Goal: Task Accomplishment & Management: Use online tool/utility

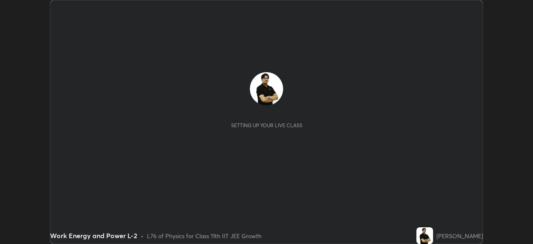
scroll to position [244, 533]
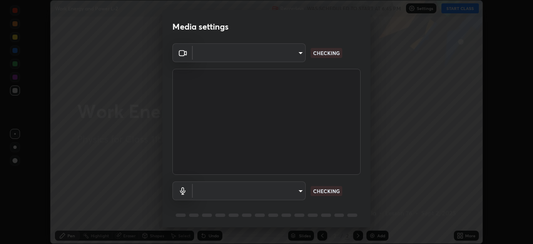
type input "cb8c6b6b4a50c5c6d626de20ccb3fd73f31987ea2ecc1878d3d31a5f1bf4ae53"
click at [296, 192] on body "Erase all Work Energy and Power L-2 Recording WAS SCHEDULED TO START AT 6:45 PM…" at bounding box center [266, 122] width 533 height 244
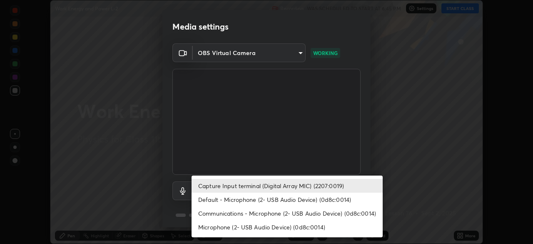
click at [293, 216] on li "Communications - Microphone (2- USB Audio Device) (0d8c:0014)" at bounding box center [287, 213] width 191 height 14
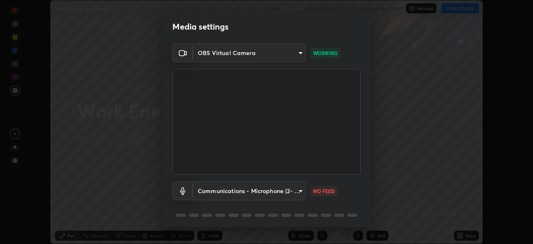
click at [300, 192] on body "Erase all Work Energy and Power L-2 Recording WAS SCHEDULED TO START AT 6:45 PM…" at bounding box center [266, 122] width 533 height 244
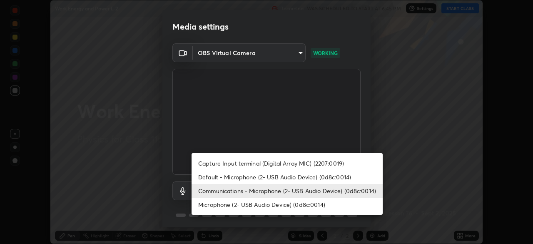
click at [294, 160] on li "Capture Input terminal (Digital Array MIC) (2207:0019)" at bounding box center [287, 163] width 191 height 14
type input "87fe52ed78cfa6ebbe8fde29281e2c7e3f46fe220fe8010125cf3d8283a166bd"
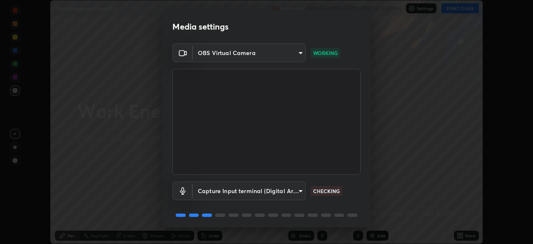
scroll to position [30, 0]
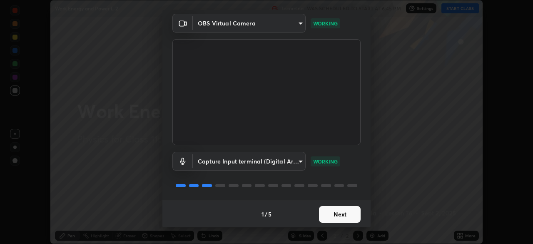
click at [333, 210] on button "Next" at bounding box center [340, 214] width 42 height 17
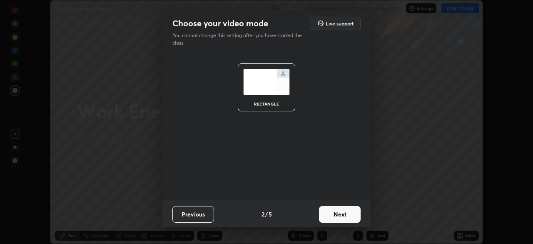
click at [335, 212] on button "Next" at bounding box center [340, 214] width 42 height 17
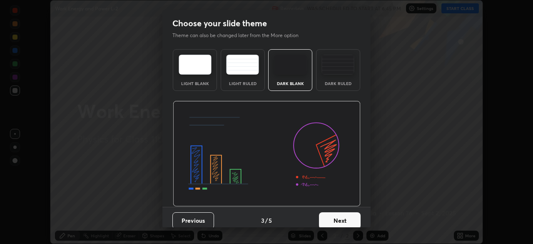
click at [340, 218] on button "Next" at bounding box center [340, 220] width 42 height 17
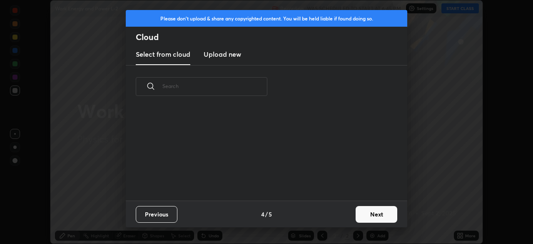
click at [361, 213] on button "Next" at bounding box center [377, 214] width 42 height 17
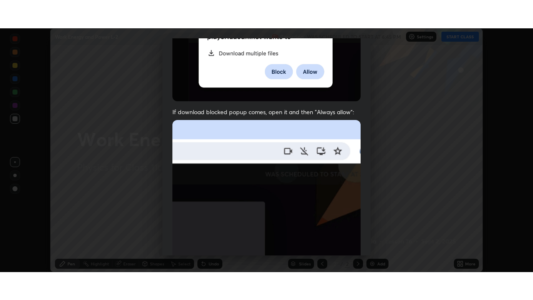
scroll to position [200, 0]
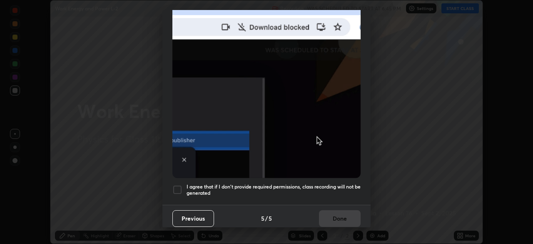
click at [175, 187] on div at bounding box center [178, 190] width 10 height 10
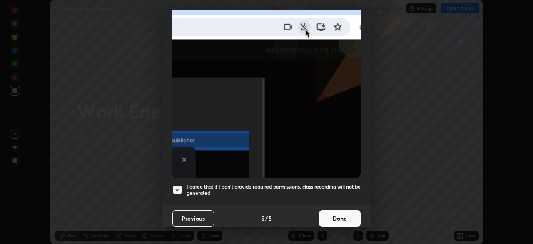
click at [326, 215] on button "Done" at bounding box center [340, 218] width 42 height 17
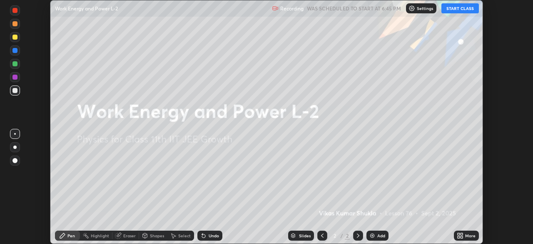
click at [465, 6] on button "START CLASS" at bounding box center [461, 8] width 38 height 10
click at [460, 234] on icon at bounding box center [459, 234] width 2 height 2
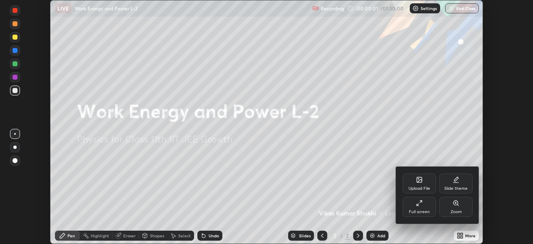
click at [422, 208] on div "Full screen" at bounding box center [419, 207] width 33 height 20
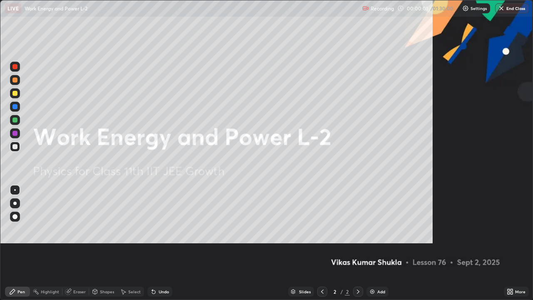
scroll to position [300, 533]
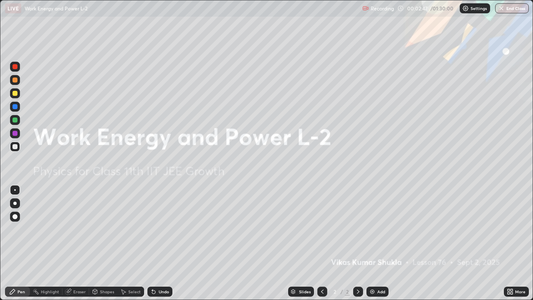
click at [378, 243] on div "Add" at bounding box center [382, 292] width 8 height 4
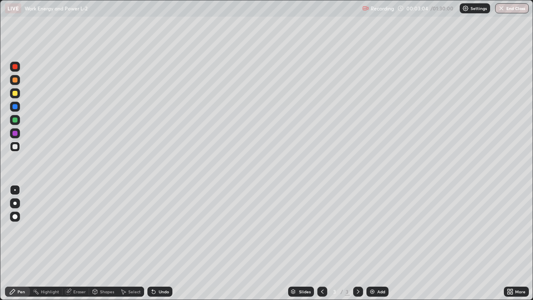
click at [105, 243] on div "Shapes" at bounding box center [103, 292] width 28 height 10
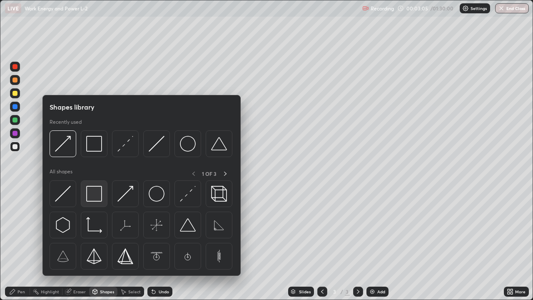
click at [98, 193] on img at bounding box center [94, 194] width 16 height 16
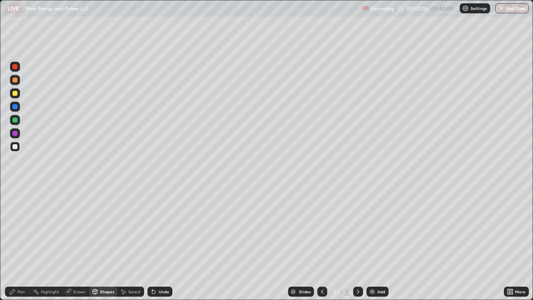
click at [14, 121] on div at bounding box center [15, 120] width 5 height 5
click at [15, 147] on div at bounding box center [15, 146] width 5 height 5
click at [105, 243] on div "Shapes" at bounding box center [103, 292] width 28 height 10
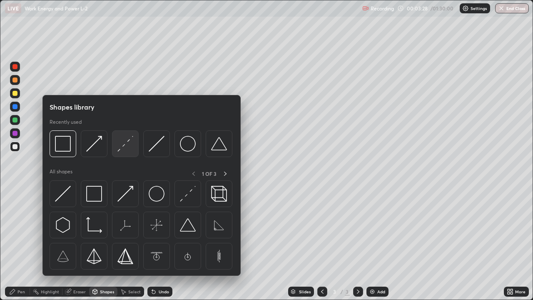
click at [126, 142] on img at bounding box center [126, 144] width 16 height 16
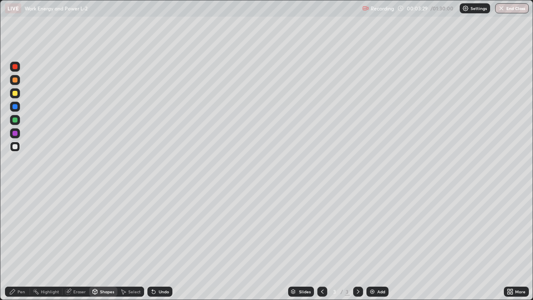
click at [15, 68] on div at bounding box center [15, 66] width 5 height 5
click at [163, 243] on div "Undo" at bounding box center [160, 292] width 25 height 10
click at [168, 243] on div "Undo" at bounding box center [160, 292] width 25 height 10
click at [104, 243] on div "Shapes" at bounding box center [107, 292] width 14 height 4
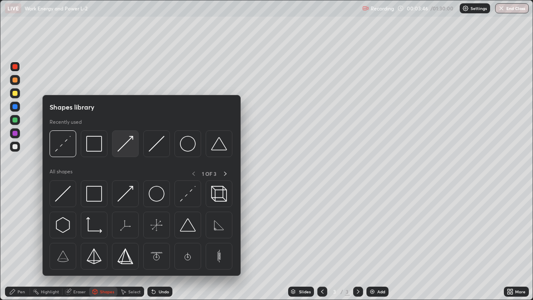
click at [125, 147] on img at bounding box center [126, 144] width 16 height 16
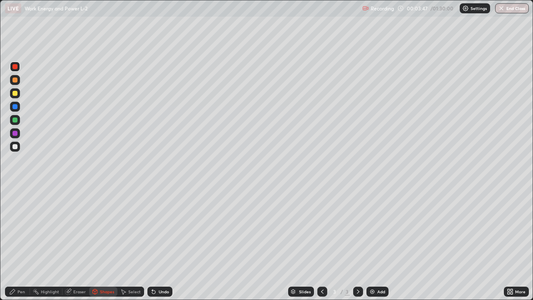
click at [16, 134] on div at bounding box center [15, 133] width 5 height 5
click at [16, 95] on div at bounding box center [15, 93] width 5 height 5
click at [130, 243] on div "Select" at bounding box center [131, 292] width 27 height 10
click at [17, 243] on div "Pen" at bounding box center [17, 292] width 25 height 10
click at [15, 80] on div at bounding box center [15, 80] width 5 height 5
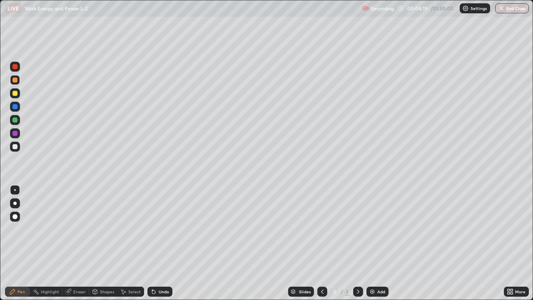
click at [134, 243] on div "Select" at bounding box center [134, 292] width 13 height 4
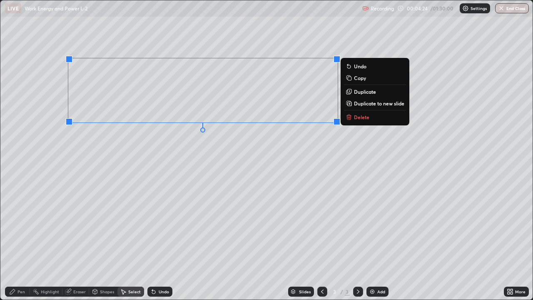
click at [358, 79] on p "Copy" at bounding box center [360, 78] width 12 height 7
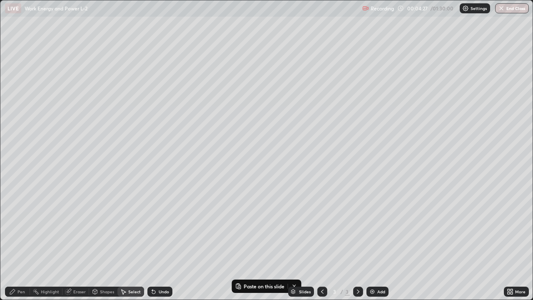
click at [22, 243] on div "Pen" at bounding box center [22, 292] width 8 height 4
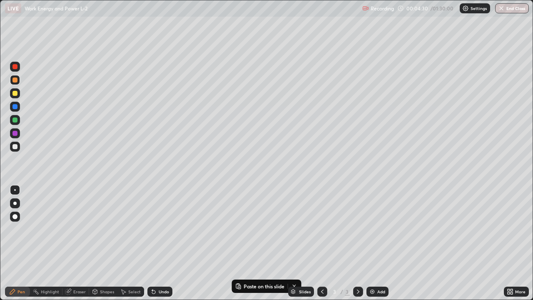
click at [12, 95] on div at bounding box center [15, 93] width 10 height 10
click at [13, 80] on div at bounding box center [15, 80] width 5 height 5
click at [14, 148] on div at bounding box center [15, 146] width 5 height 5
click at [13, 133] on div at bounding box center [15, 133] width 5 height 5
click at [164, 243] on div "Undo" at bounding box center [164, 292] width 10 height 4
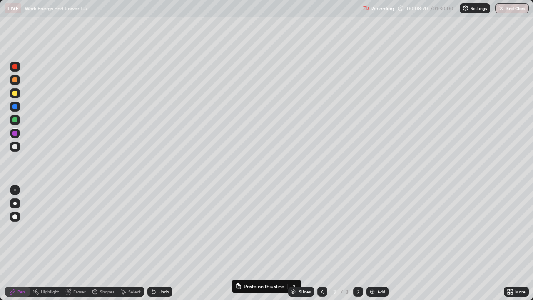
click at [163, 243] on div "Undo" at bounding box center [164, 292] width 10 height 4
click at [162, 243] on div "Undo" at bounding box center [164, 292] width 10 height 4
click at [165, 243] on div "Undo" at bounding box center [160, 292] width 25 height 10
click at [377, 243] on div "Add" at bounding box center [378, 292] width 22 height 10
click at [16, 147] on div at bounding box center [15, 146] width 5 height 5
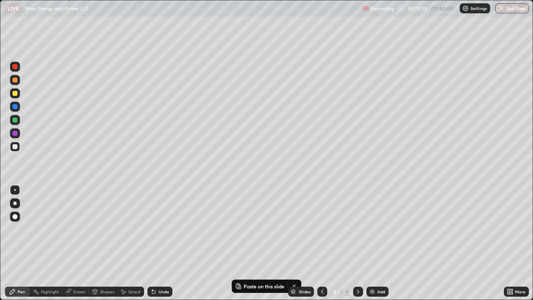
click at [132, 243] on div "Select" at bounding box center [134, 292] width 13 height 4
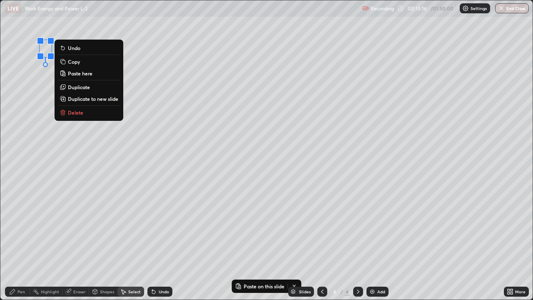
click at [88, 75] on p "Paste here" at bounding box center [80, 73] width 25 height 7
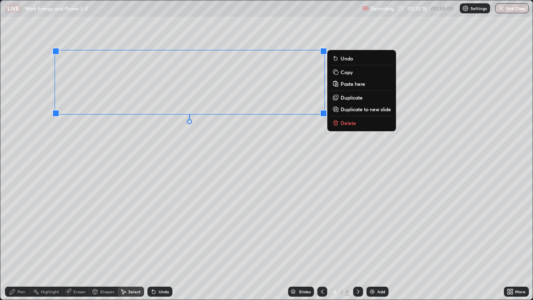
click at [189, 179] on div "0 ° Undo Copy Paste here Duplicate Duplicate to new slide Delete" at bounding box center [266, 149] width 533 height 299
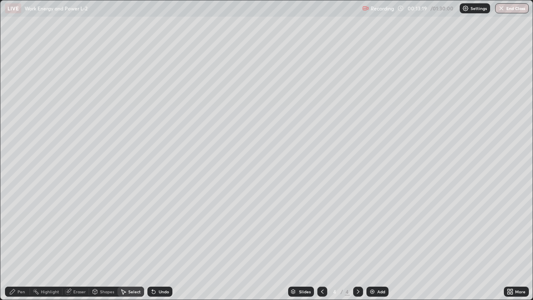
click at [18, 243] on div "Pen" at bounding box center [17, 292] width 25 height 10
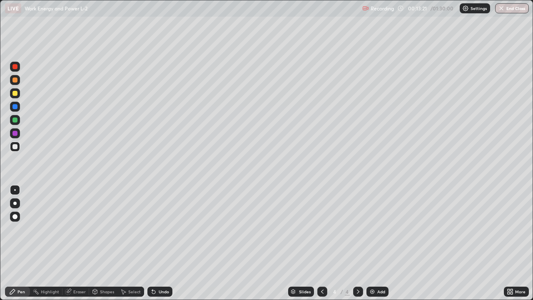
click at [15, 95] on div at bounding box center [15, 93] width 5 height 5
click at [16, 82] on div at bounding box center [15, 80] width 5 height 5
click at [15, 147] on div at bounding box center [15, 146] width 5 height 5
click at [15, 120] on div at bounding box center [15, 120] width 5 height 5
click at [15, 65] on div at bounding box center [15, 66] width 5 height 5
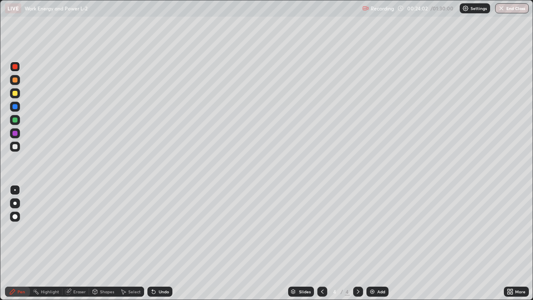
click at [139, 243] on div "Select" at bounding box center [134, 292] width 13 height 4
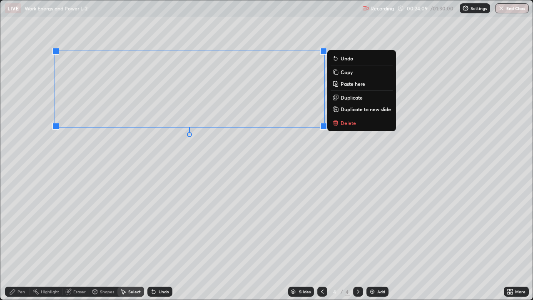
click at [354, 110] on p "Duplicate to new slide" at bounding box center [366, 109] width 50 height 7
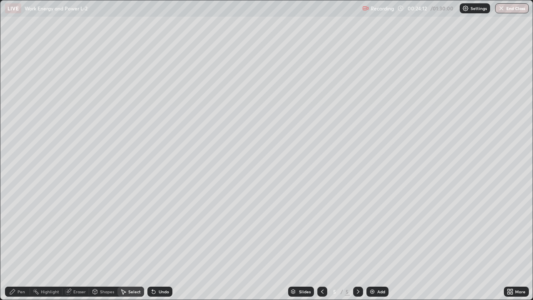
click at [85, 243] on div "Eraser" at bounding box center [79, 292] width 13 height 4
click at [22, 243] on div "Pen" at bounding box center [22, 292] width 8 height 4
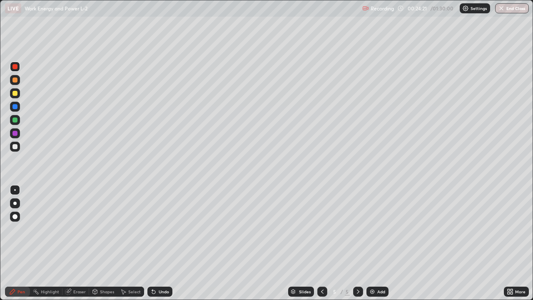
click at [15, 148] on div at bounding box center [15, 146] width 5 height 5
click at [15, 133] on div at bounding box center [15, 133] width 5 height 5
click at [17, 147] on div at bounding box center [15, 146] width 5 height 5
click at [16, 92] on div at bounding box center [15, 93] width 5 height 5
click at [134, 243] on div "Select" at bounding box center [134, 292] width 13 height 4
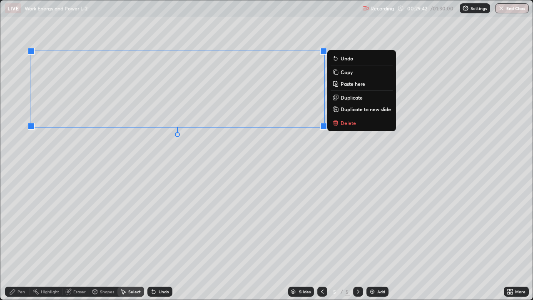
click at [351, 109] on p "Duplicate to new slide" at bounding box center [366, 109] width 50 height 7
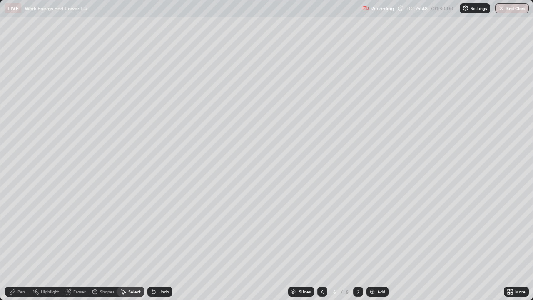
click at [78, 243] on div "Eraser" at bounding box center [79, 292] width 13 height 4
click at [21, 243] on div "Pen" at bounding box center [22, 292] width 8 height 4
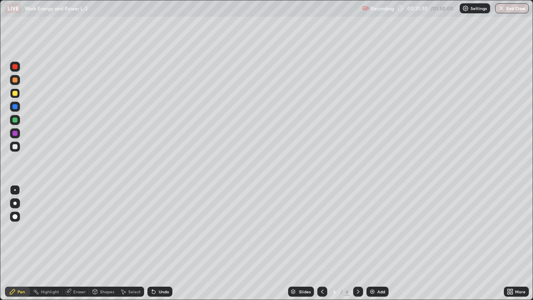
click at [82, 243] on div "Eraser" at bounding box center [79, 292] width 13 height 4
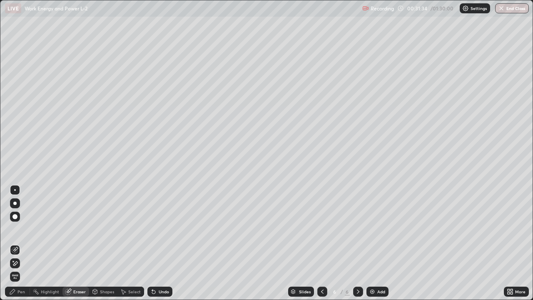
click at [20, 243] on div "Pen" at bounding box center [22, 292] width 8 height 4
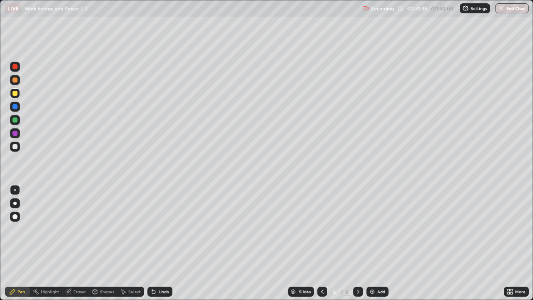
click at [15, 146] on div at bounding box center [15, 146] width 5 height 5
click at [17, 146] on div at bounding box center [15, 146] width 5 height 5
click at [17, 67] on div at bounding box center [15, 66] width 5 height 5
click at [160, 243] on div "Undo" at bounding box center [164, 292] width 10 height 4
click at [159, 243] on div "Undo" at bounding box center [164, 292] width 10 height 4
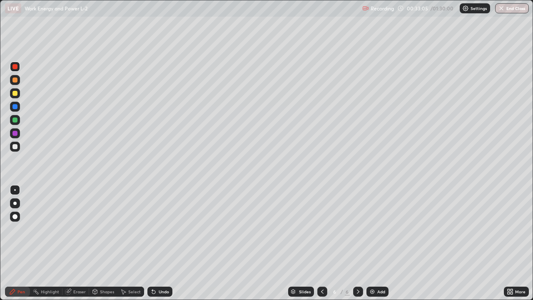
click at [133, 243] on div "Select" at bounding box center [131, 292] width 27 height 10
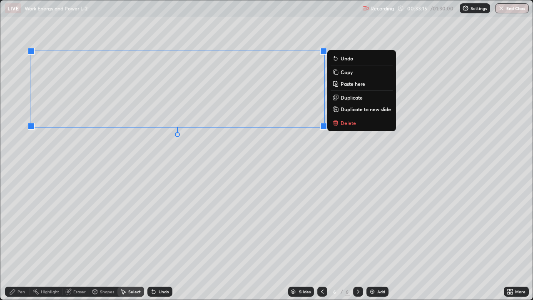
click at [356, 110] on p "Duplicate to new slide" at bounding box center [366, 109] width 50 height 7
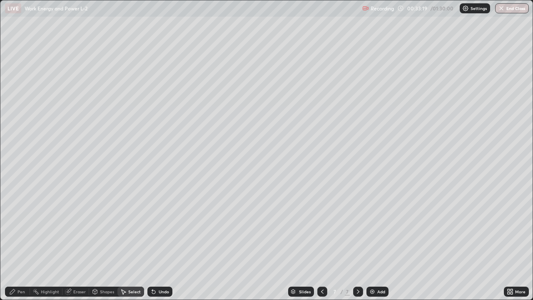
click at [78, 243] on div "Eraser" at bounding box center [79, 292] width 13 height 4
click at [19, 243] on div "Pen" at bounding box center [22, 292] width 8 height 4
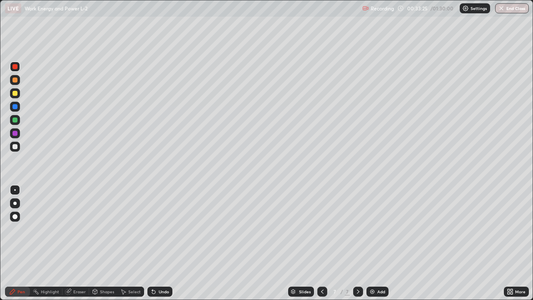
click at [16, 147] on div at bounding box center [15, 146] width 5 height 5
click at [80, 243] on div "Eraser" at bounding box center [79, 292] width 13 height 4
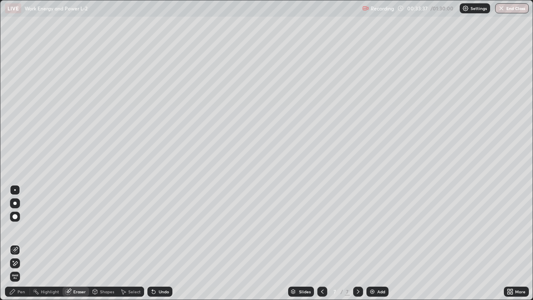
click at [23, 243] on div "Pen" at bounding box center [17, 292] width 25 height 10
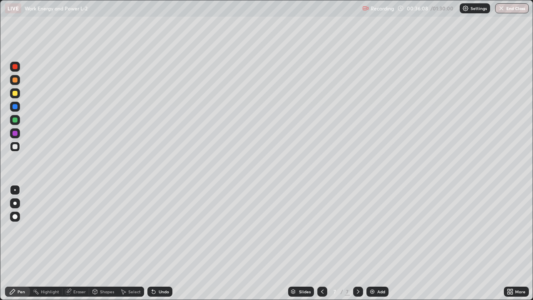
click at [15, 121] on div at bounding box center [15, 120] width 5 height 5
click at [17, 146] on div at bounding box center [15, 146] width 5 height 5
click at [322, 243] on icon at bounding box center [322, 291] width 7 height 7
click at [17, 95] on div at bounding box center [15, 93] width 5 height 5
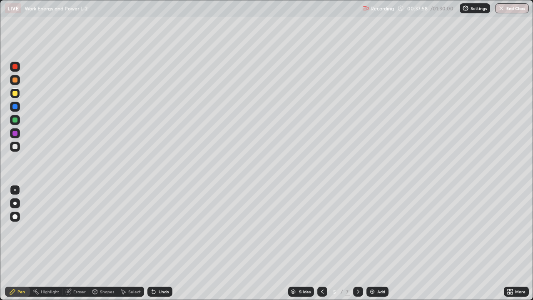
click at [83, 243] on div "Eraser" at bounding box center [79, 292] width 13 height 4
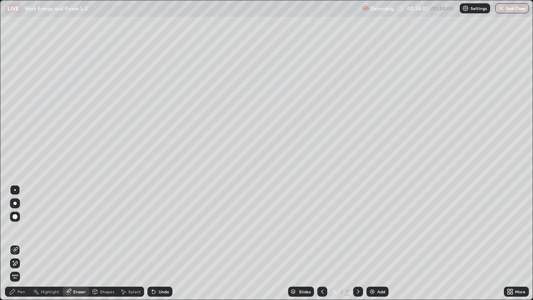
click at [165, 243] on div "Undo" at bounding box center [164, 292] width 10 height 4
click at [14, 243] on icon at bounding box center [12, 291] width 7 height 7
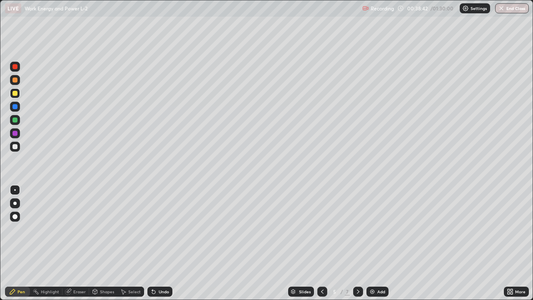
click at [357, 243] on icon at bounding box center [358, 291] width 7 height 7
click at [18, 146] on div at bounding box center [15, 147] width 10 height 10
click at [15, 67] on div at bounding box center [15, 66] width 5 height 5
click at [136, 243] on div "Select" at bounding box center [134, 292] width 13 height 4
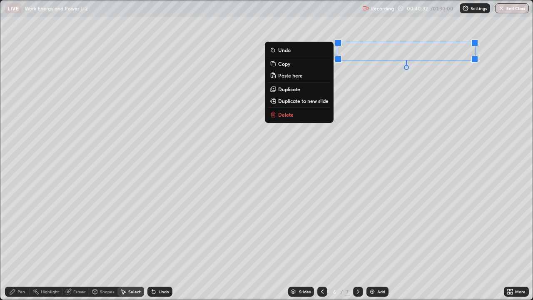
click at [287, 65] on p "Copy" at bounding box center [284, 63] width 12 height 7
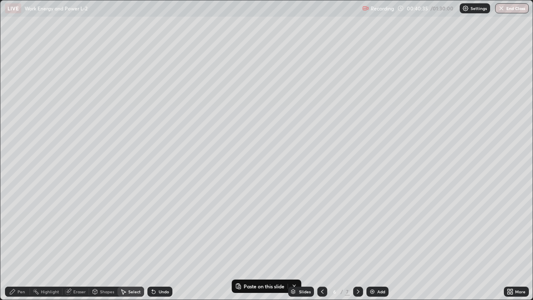
click at [359, 243] on icon at bounding box center [358, 291] width 7 height 7
click at [19, 243] on div "Pen" at bounding box center [22, 292] width 8 height 4
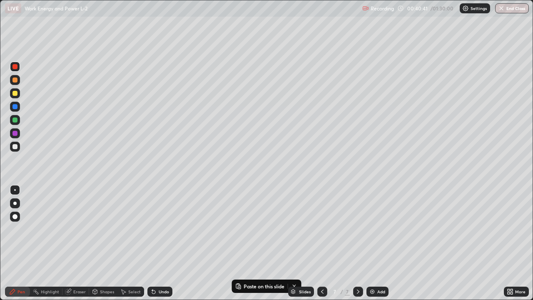
click at [18, 108] on div at bounding box center [15, 107] width 10 height 10
click at [131, 243] on div "Select" at bounding box center [134, 292] width 13 height 4
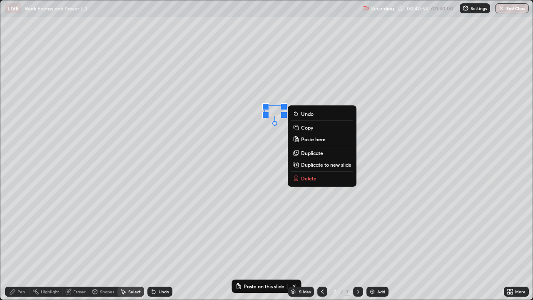
click at [314, 139] on p "Paste here" at bounding box center [313, 139] width 25 height 7
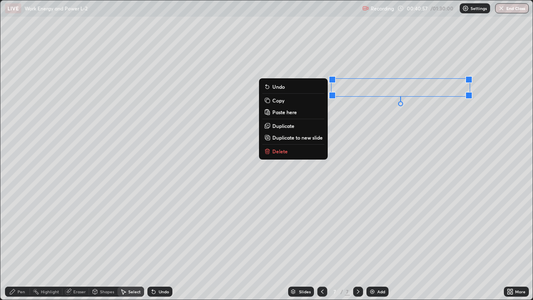
click at [322, 200] on div "0 ° Undo Copy Paste here Duplicate Duplicate to new slide Delete" at bounding box center [266, 149] width 533 height 299
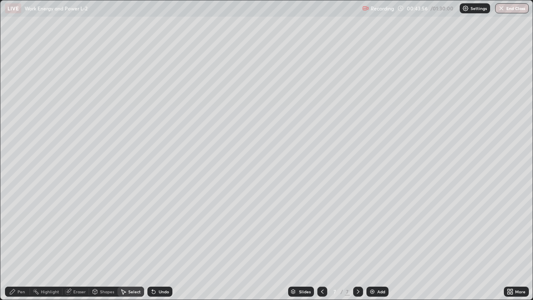
click at [380, 243] on div "Add" at bounding box center [378, 292] width 22 height 10
click at [18, 243] on div "Pen" at bounding box center [22, 292] width 8 height 4
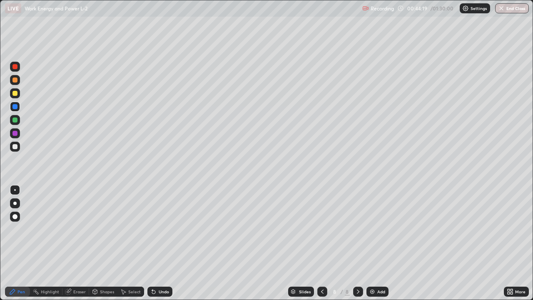
click at [15, 147] on div at bounding box center [15, 146] width 5 height 5
click at [321, 243] on icon at bounding box center [322, 291] width 7 height 7
click at [323, 243] on icon at bounding box center [322, 291] width 7 height 7
click at [321, 243] on icon at bounding box center [322, 292] width 3 height 4
click at [354, 243] on div at bounding box center [358, 292] width 10 height 10
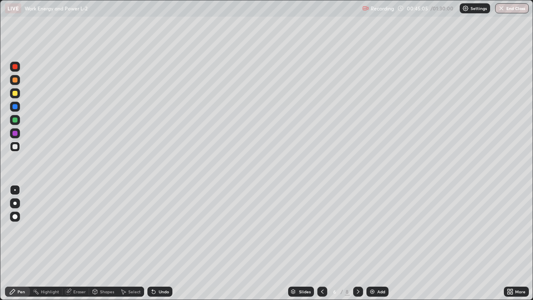
click at [356, 243] on icon at bounding box center [358, 291] width 7 height 7
click at [161, 243] on div "Undo" at bounding box center [164, 292] width 10 height 4
click at [155, 243] on div "Undo" at bounding box center [160, 292] width 25 height 10
click at [137, 243] on div "Select" at bounding box center [134, 292] width 13 height 4
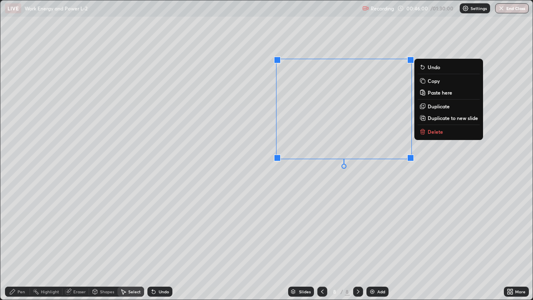
click at [430, 132] on p "Delete" at bounding box center [435, 131] width 15 height 7
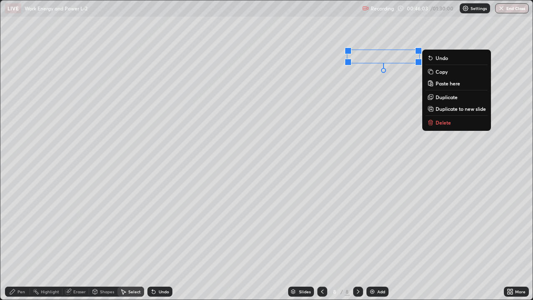
click at [441, 124] on p "Delete" at bounding box center [443, 122] width 15 height 7
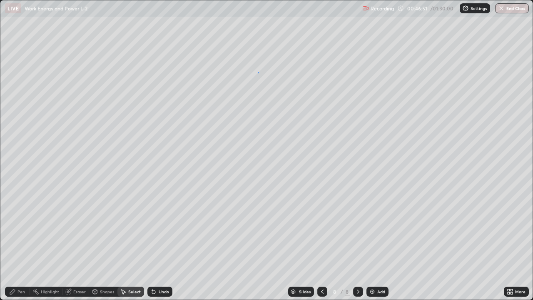
click at [258, 72] on div "0 ° Undo Copy Paste here Duplicate Duplicate to new slide Delete" at bounding box center [266, 149] width 533 height 299
click at [19, 243] on div "Pen" at bounding box center [22, 292] width 8 height 4
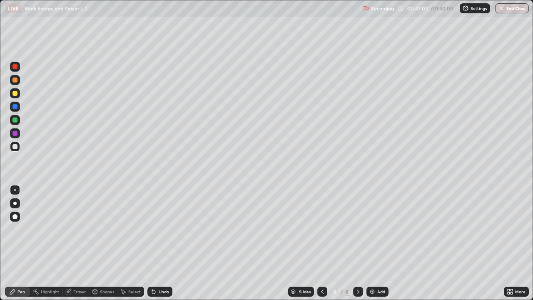
click at [383, 243] on div "Add" at bounding box center [382, 292] width 8 height 4
click at [325, 243] on div at bounding box center [323, 292] width 10 height 10
click at [325, 243] on icon at bounding box center [322, 291] width 7 height 7
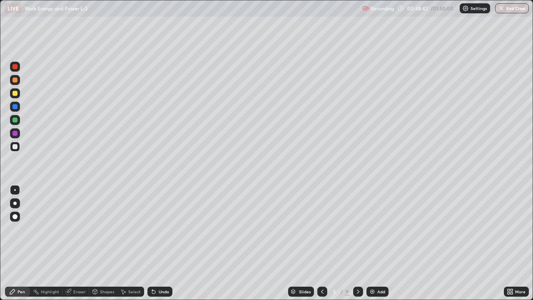
click at [358, 243] on icon at bounding box center [358, 291] width 7 height 7
click at [354, 243] on div at bounding box center [358, 292] width 10 height 10
click at [347, 243] on div "9" at bounding box center [347, 292] width 5 height 8
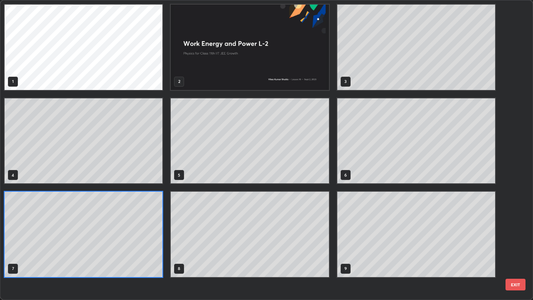
scroll to position [297, 528]
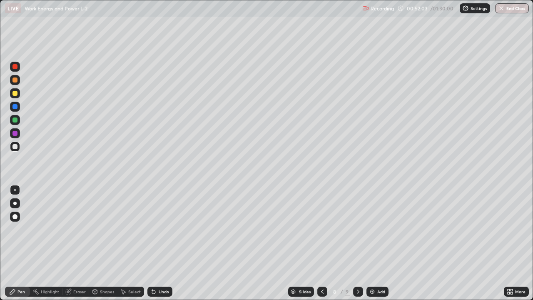
click at [15, 118] on div at bounding box center [15, 120] width 5 height 5
click at [358, 243] on icon at bounding box center [358, 291] width 7 height 7
click at [108, 243] on div "Shapes" at bounding box center [107, 292] width 14 height 4
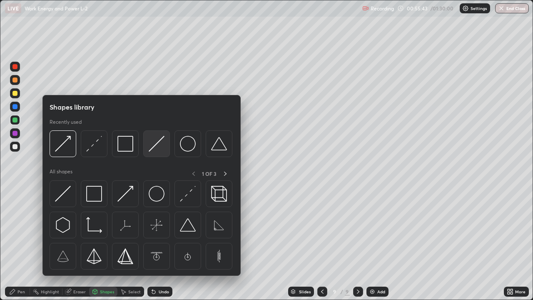
click at [153, 148] on img at bounding box center [157, 144] width 16 height 16
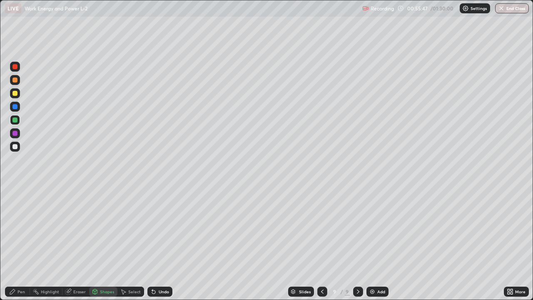
click at [110, 243] on div "Shapes" at bounding box center [107, 292] width 14 height 4
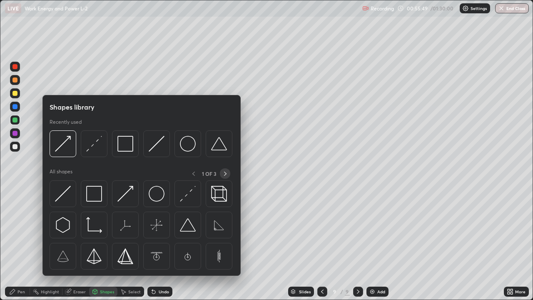
click at [221, 174] on div at bounding box center [225, 173] width 10 height 10
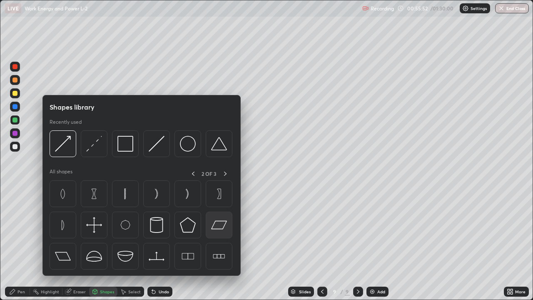
click at [217, 225] on img at bounding box center [219, 225] width 16 height 16
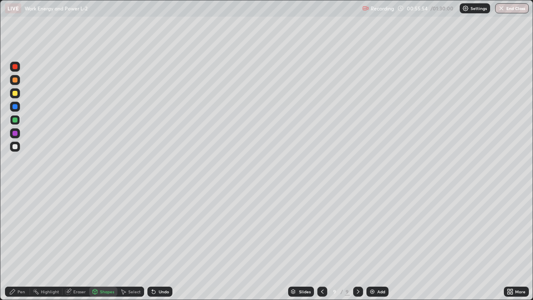
click at [17, 146] on div at bounding box center [15, 146] width 5 height 5
click at [77, 243] on div "Eraser" at bounding box center [76, 292] width 27 height 10
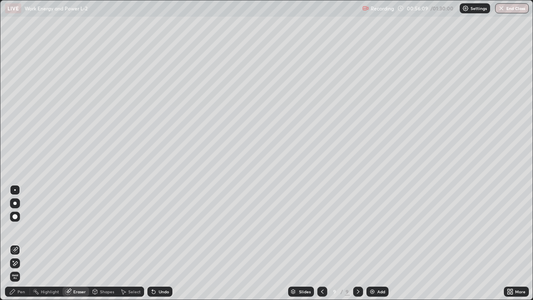
click at [103, 243] on div "Shapes" at bounding box center [107, 292] width 14 height 4
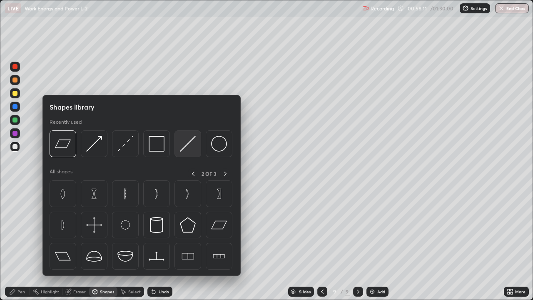
click at [183, 146] on img at bounding box center [188, 144] width 16 height 16
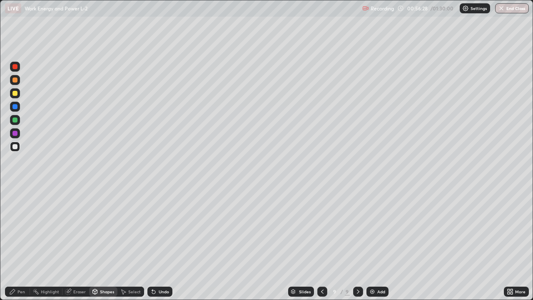
click at [15, 120] on div at bounding box center [15, 120] width 5 height 5
click at [18, 148] on div at bounding box center [15, 147] width 10 height 10
click at [15, 67] on div at bounding box center [15, 66] width 5 height 5
click at [16, 94] on div at bounding box center [15, 93] width 5 height 5
click at [16, 108] on div at bounding box center [15, 106] width 5 height 5
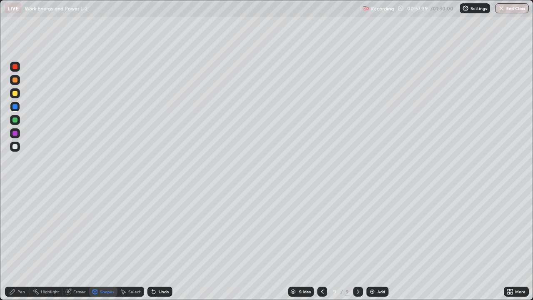
click at [104, 243] on div "Shapes" at bounding box center [107, 292] width 14 height 4
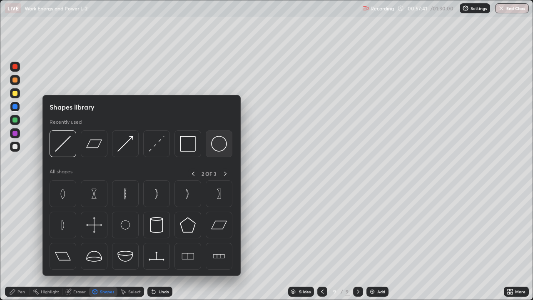
click at [210, 149] on div at bounding box center [219, 143] width 27 height 27
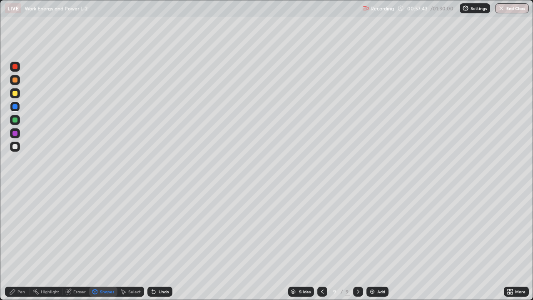
click at [16, 135] on div at bounding box center [15, 133] width 5 height 5
click at [22, 243] on div "Pen" at bounding box center [22, 292] width 8 height 4
click at [14, 147] on div at bounding box center [15, 146] width 5 height 5
click at [15, 120] on div at bounding box center [15, 120] width 5 height 5
click at [16, 81] on div at bounding box center [15, 80] width 5 height 5
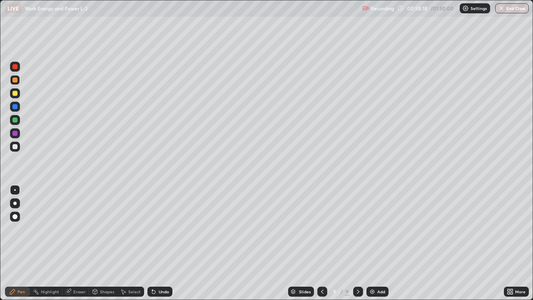
click at [16, 146] on div at bounding box center [15, 146] width 5 height 5
click at [16, 67] on div at bounding box center [15, 66] width 5 height 5
click at [15, 133] on div at bounding box center [15, 133] width 5 height 5
click at [15, 146] on div at bounding box center [15, 146] width 5 height 5
click at [16, 80] on div at bounding box center [15, 80] width 5 height 5
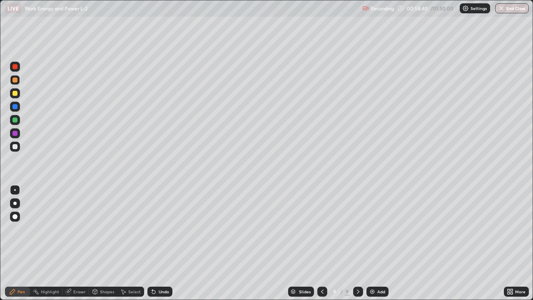
click at [132, 243] on div "Select" at bounding box center [134, 292] width 13 height 4
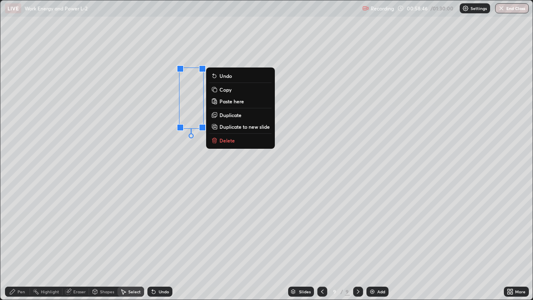
click at [230, 117] on p "Duplicate" at bounding box center [231, 115] width 22 height 7
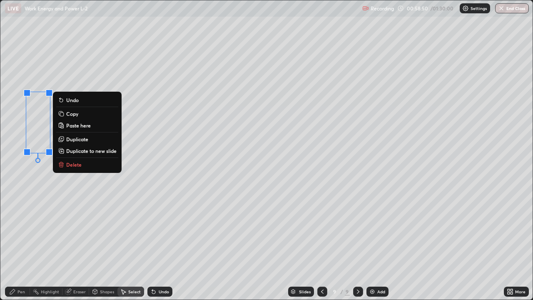
click at [50, 198] on div "0 ° Undo Copy Paste here Duplicate Duplicate to new slide Delete" at bounding box center [266, 149] width 533 height 299
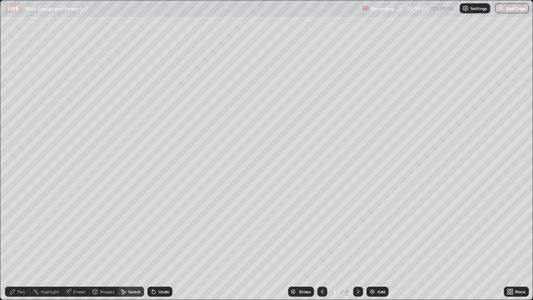
click at [19, 243] on div "Pen" at bounding box center [17, 292] width 25 height 10
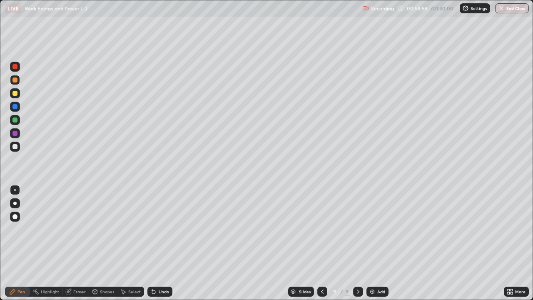
click at [15, 148] on div at bounding box center [15, 146] width 5 height 5
click at [15, 81] on div at bounding box center [15, 80] width 5 height 5
click at [135, 243] on div "Select" at bounding box center [131, 292] width 27 height 10
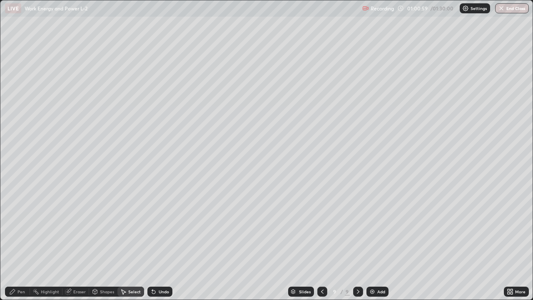
click at [101, 243] on div "Shapes" at bounding box center [107, 292] width 14 height 4
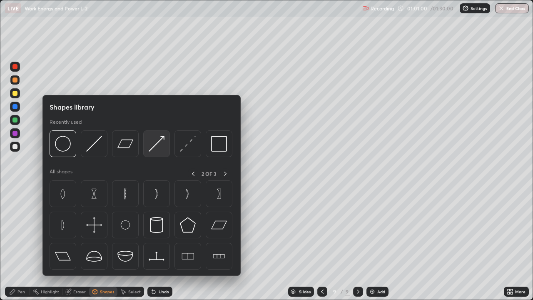
click at [157, 145] on img at bounding box center [157, 144] width 16 height 16
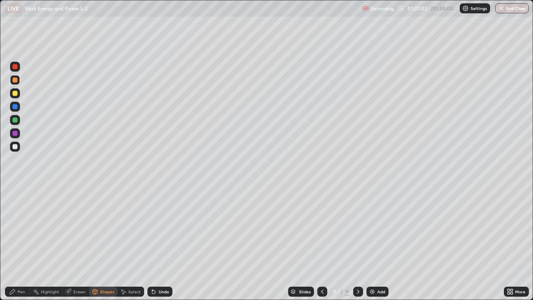
click at [15, 108] on div at bounding box center [15, 106] width 5 height 5
click at [17, 243] on div "Pen" at bounding box center [17, 292] width 25 height 10
click at [16, 146] on div at bounding box center [15, 146] width 5 height 5
click at [16, 68] on div at bounding box center [15, 66] width 5 height 5
click at [103, 243] on div "Shapes" at bounding box center [103, 292] width 28 height 10
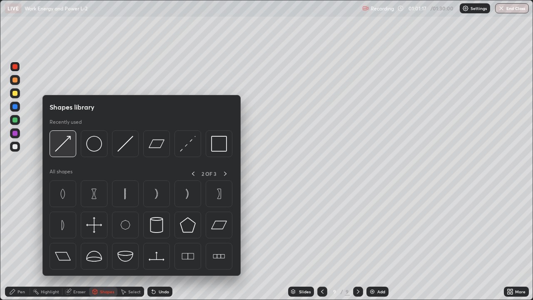
click at [64, 143] on img at bounding box center [63, 144] width 16 height 16
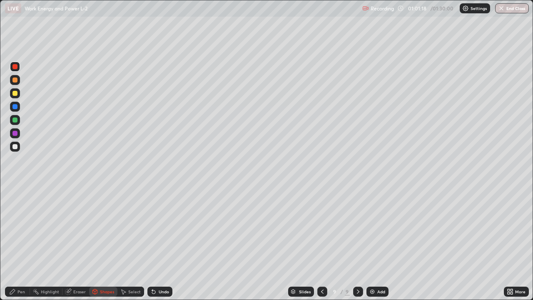
click at [15, 108] on div at bounding box center [15, 106] width 5 height 5
click at [14, 81] on div at bounding box center [15, 80] width 5 height 5
click at [16, 243] on icon at bounding box center [12, 291] width 7 height 7
click at [132, 243] on div "Select" at bounding box center [134, 292] width 13 height 4
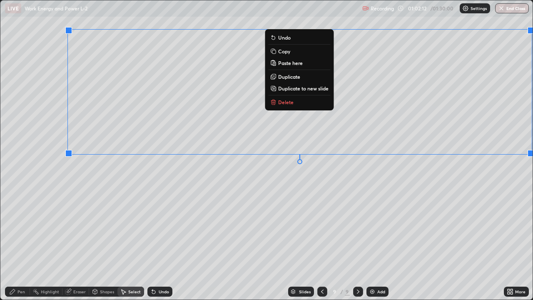
click at [286, 53] on p "Copy" at bounding box center [284, 51] width 12 height 7
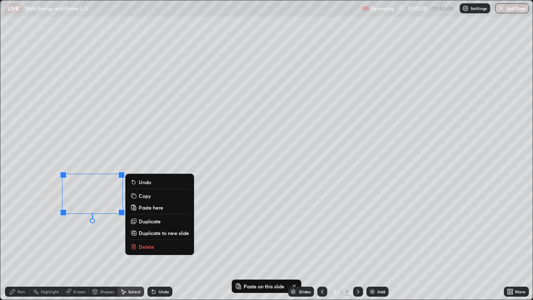
click at [146, 210] on p "Paste here" at bounding box center [151, 207] width 25 height 7
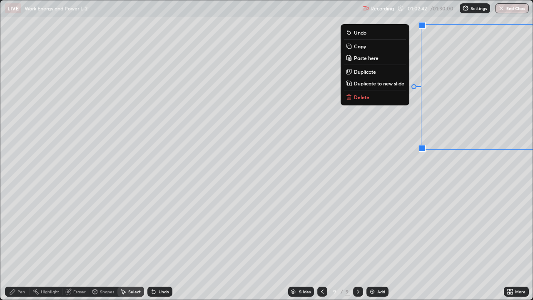
click at [456, 219] on div "0 ° Undo Copy Paste here Duplicate Duplicate to new slide Delete" at bounding box center [266, 149] width 533 height 299
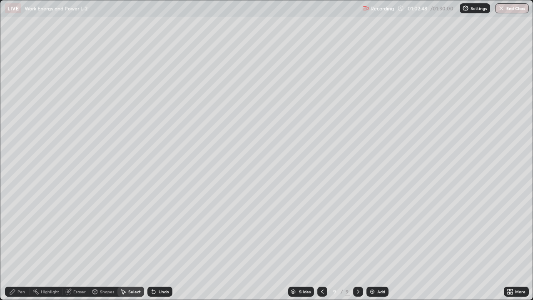
click at [106, 243] on div "Shapes" at bounding box center [107, 292] width 14 height 4
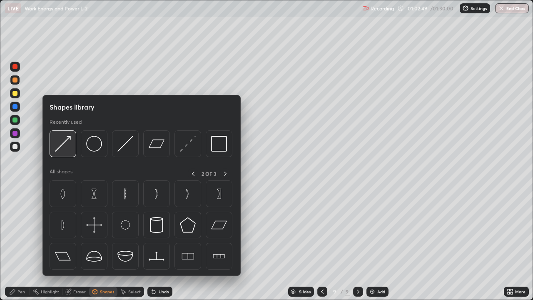
click at [62, 143] on img at bounding box center [63, 144] width 16 height 16
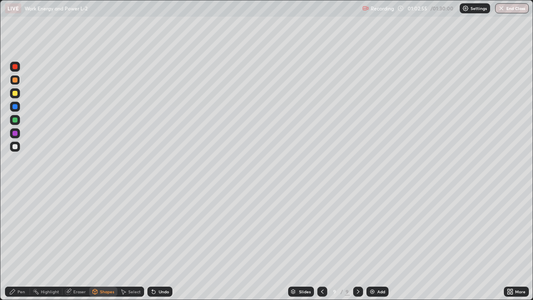
click at [15, 68] on div at bounding box center [15, 66] width 5 height 5
click at [21, 243] on div "Pen" at bounding box center [22, 292] width 8 height 4
click at [15, 147] on div at bounding box center [15, 146] width 5 height 5
click at [162, 243] on div "Undo" at bounding box center [164, 292] width 10 height 4
click at [381, 243] on div "Add" at bounding box center [382, 292] width 8 height 4
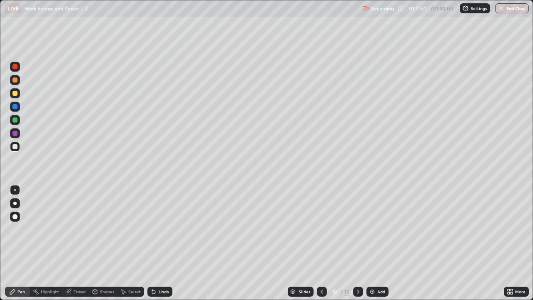
click at [113, 243] on div "Shapes" at bounding box center [107, 292] width 14 height 4
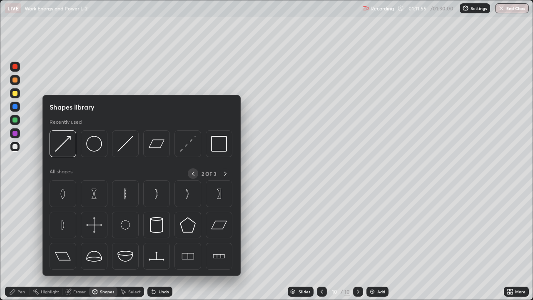
click at [193, 173] on icon at bounding box center [193, 173] width 7 height 7
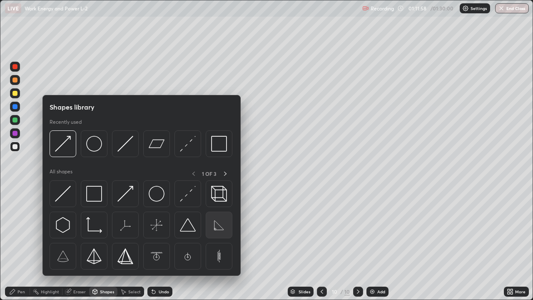
click at [216, 226] on img at bounding box center [219, 225] width 16 height 16
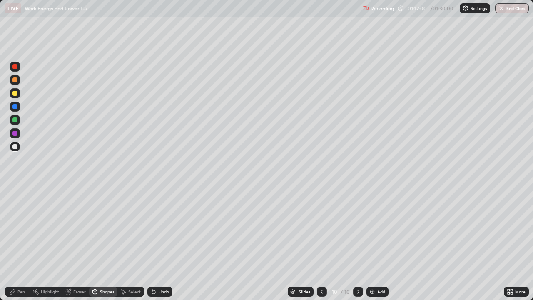
click at [17, 81] on div at bounding box center [15, 80] width 5 height 5
click at [105, 243] on div "Shapes" at bounding box center [107, 292] width 14 height 4
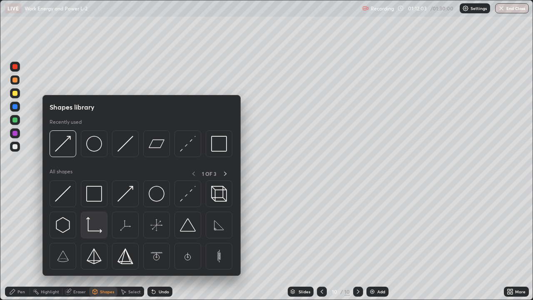
click at [91, 230] on img at bounding box center [94, 225] width 16 height 16
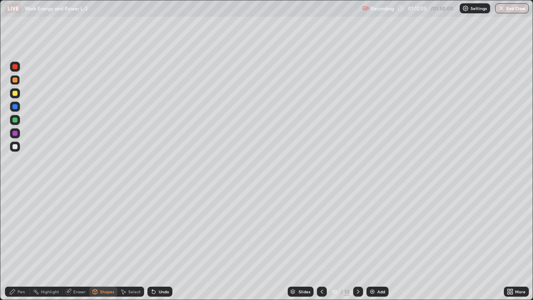
click at [14, 120] on div at bounding box center [15, 120] width 5 height 5
click at [20, 243] on div "Pen" at bounding box center [22, 292] width 8 height 4
click at [15, 148] on div at bounding box center [15, 146] width 5 height 5
click at [104, 243] on div "Shapes" at bounding box center [107, 292] width 14 height 4
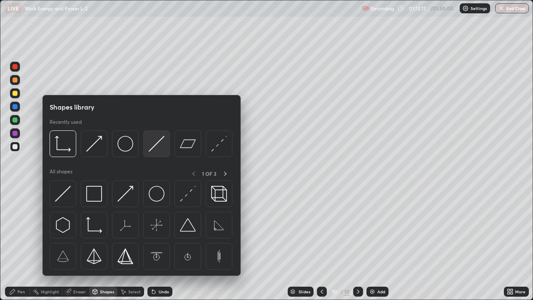
click at [151, 148] on img at bounding box center [157, 144] width 16 height 16
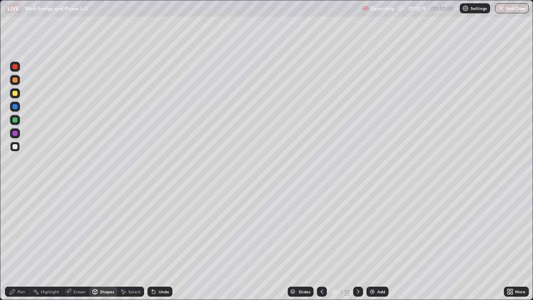
click at [16, 135] on div at bounding box center [15, 133] width 5 height 5
click at [105, 243] on div "Shapes" at bounding box center [107, 292] width 14 height 4
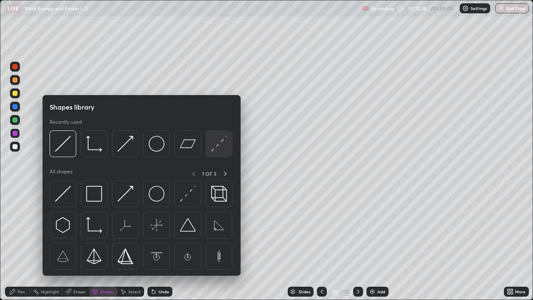
click at [211, 147] on img at bounding box center [219, 144] width 16 height 16
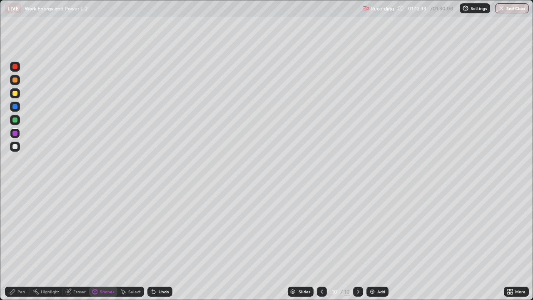
click at [19, 243] on div "Pen" at bounding box center [22, 292] width 8 height 4
click at [16, 146] on div at bounding box center [15, 146] width 5 height 5
click at [16, 94] on div at bounding box center [15, 93] width 5 height 5
click at [134, 243] on div "Select" at bounding box center [134, 292] width 13 height 4
click at [356, 230] on div "0 ° Undo Copy Paste here Duplicate Duplicate to new slide Delete" at bounding box center [266, 149] width 533 height 299
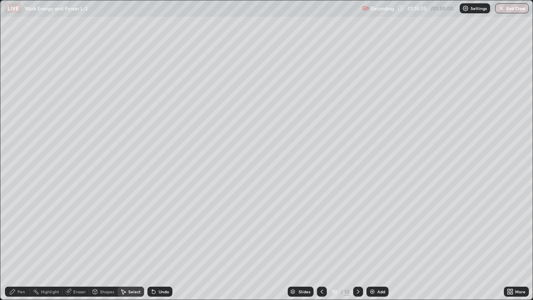
click at [21, 243] on div "Pen" at bounding box center [22, 292] width 8 height 4
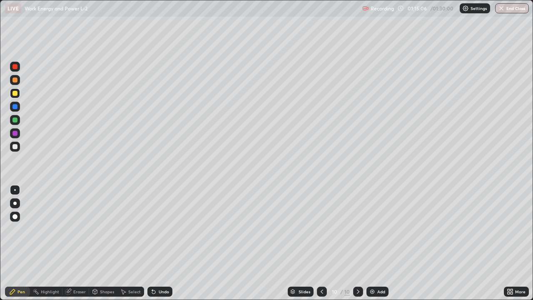
click at [15, 150] on div at bounding box center [15, 147] width 10 height 10
click at [108, 243] on div "Shapes" at bounding box center [107, 292] width 14 height 4
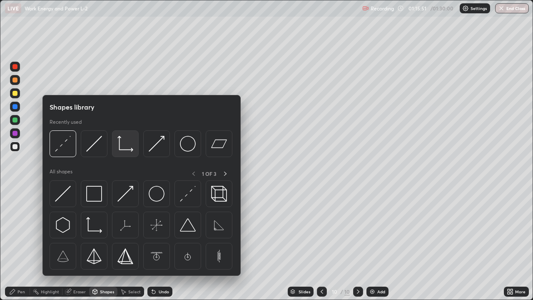
click at [122, 149] on img at bounding box center [126, 144] width 16 height 16
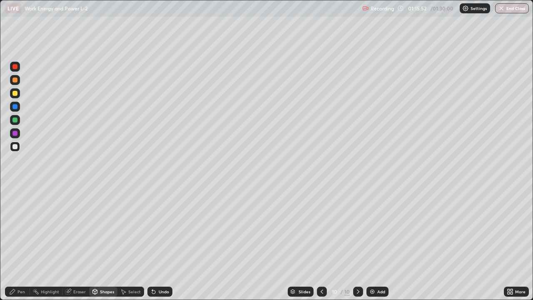
click at [14, 78] on div at bounding box center [15, 80] width 5 height 5
click at [24, 243] on div "Pen" at bounding box center [22, 292] width 8 height 4
click at [14, 145] on div at bounding box center [15, 146] width 5 height 5
click at [111, 243] on div "Shapes" at bounding box center [107, 292] width 14 height 4
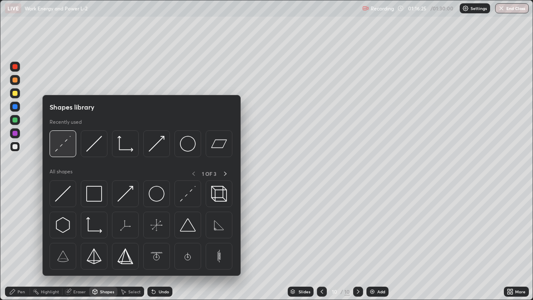
click at [63, 149] on img at bounding box center [63, 144] width 16 height 16
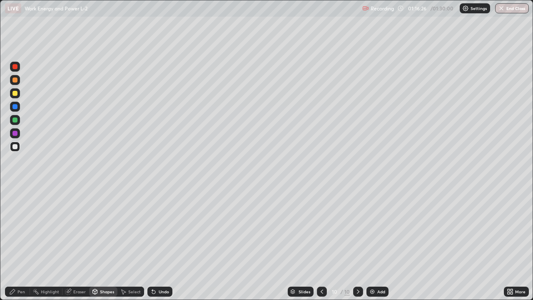
click at [17, 137] on div at bounding box center [15, 133] width 10 height 10
click at [108, 243] on div "Shapes" at bounding box center [107, 292] width 14 height 4
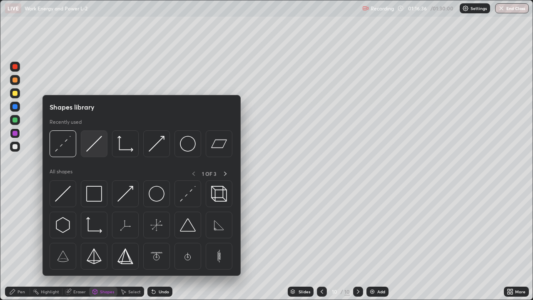
click at [93, 144] on img at bounding box center [94, 144] width 16 height 16
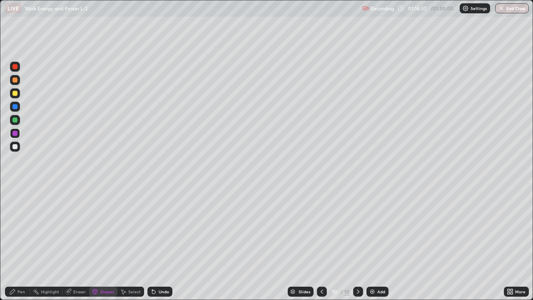
click at [15, 107] on div at bounding box center [15, 106] width 5 height 5
click at [24, 243] on div "Pen" at bounding box center [22, 292] width 8 height 4
click at [15, 150] on div at bounding box center [15, 147] width 10 height 10
click at [378, 243] on div "Add" at bounding box center [382, 292] width 8 height 4
click at [110, 243] on div "Shapes" at bounding box center [107, 292] width 14 height 4
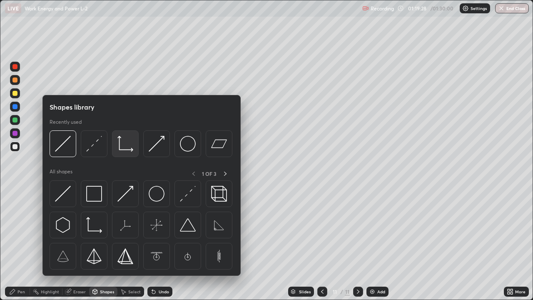
click at [123, 148] on img at bounding box center [126, 144] width 16 height 16
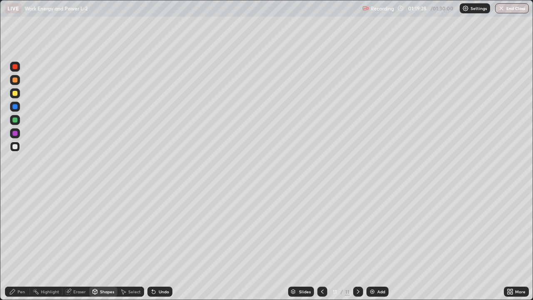
click at [15, 78] on div at bounding box center [15, 80] width 5 height 5
click at [104, 243] on div "Shapes" at bounding box center [107, 292] width 14 height 4
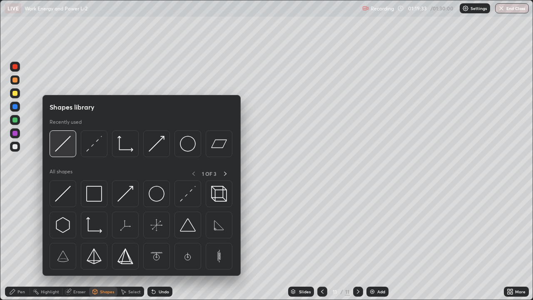
click at [60, 145] on img at bounding box center [63, 144] width 16 height 16
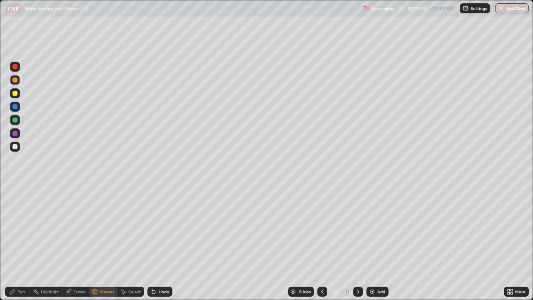
click at [15, 132] on div at bounding box center [15, 133] width 5 height 5
click at [106, 243] on div "Shapes" at bounding box center [107, 292] width 14 height 4
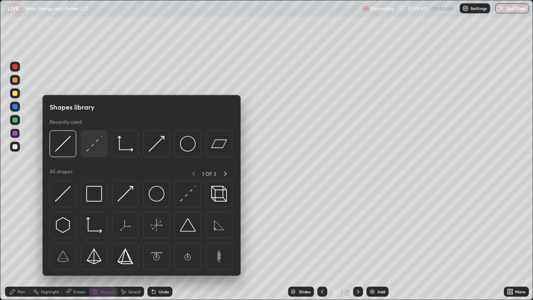
click at [91, 148] on img at bounding box center [94, 144] width 16 height 16
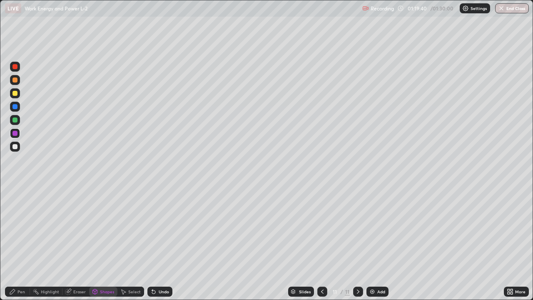
click at [15, 148] on div at bounding box center [15, 146] width 5 height 5
click at [23, 243] on div "Pen" at bounding box center [22, 292] width 8 height 4
click at [16, 147] on div at bounding box center [15, 146] width 5 height 5
click at [322, 243] on icon at bounding box center [322, 291] width 7 height 7
click at [323, 243] on icon at bounding box center [322, 291] width 7 height 7
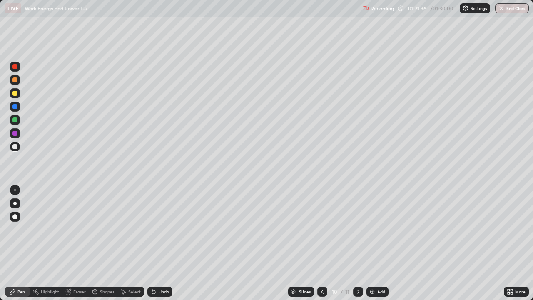
click at [325, 243] on div at bounding box center [323, 292] width 10 height 10
click at [332, 243] on div "8" at bounding box center [335, 291] width 8 height 5
click at [515, 9] on button "End Class" at bounding box center [513, 8] width 34 height 10
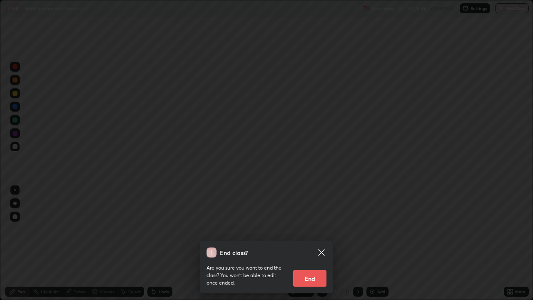
click at [311, 243] on button "End" at bounding box center [309, 278] width 33 height 17
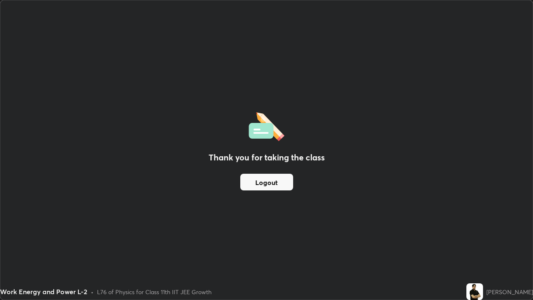
click at [259, 184] on button "Logout" at bounding box center [266, 182] width 53 height 17
